Goal: Information Seeking & Learning: Learn about a topic

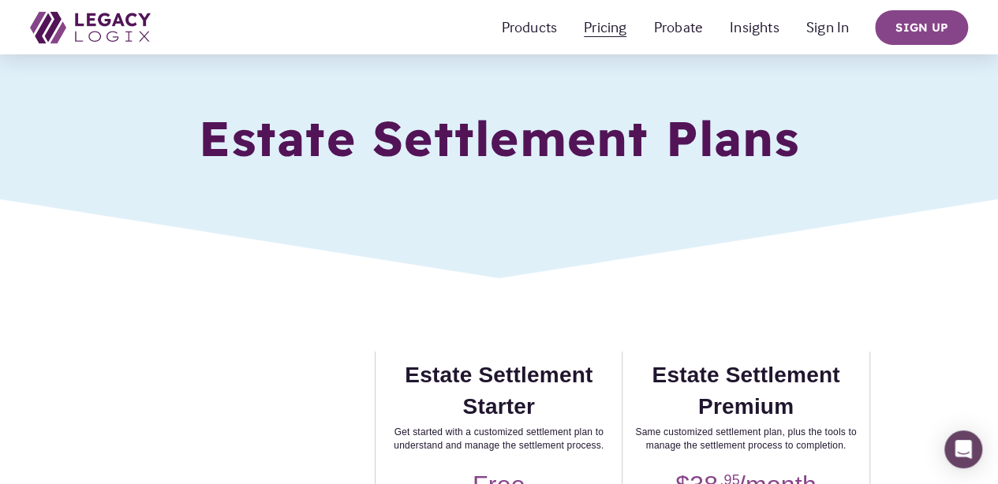
click at [678, 26] on link "Probate" at bounding box center [678, 27] width 49 height 25
